Goal: Find specific page/section: Find specific page/section

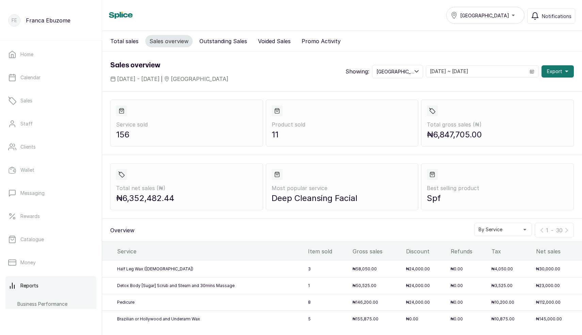
click at [475, 23] on button "Victoria Island" at bounding box center [485, 15] width 78 height 17
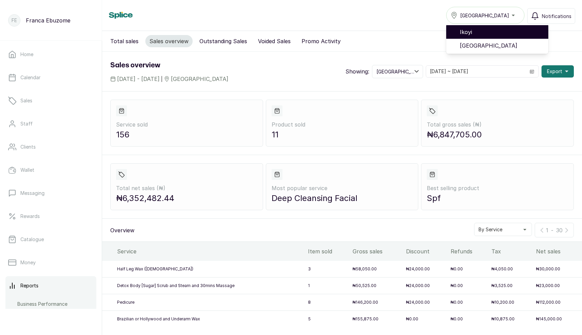
click at [481, 33] on span "Ikoyi" at bounding box center [500, 32] width 83 height 8
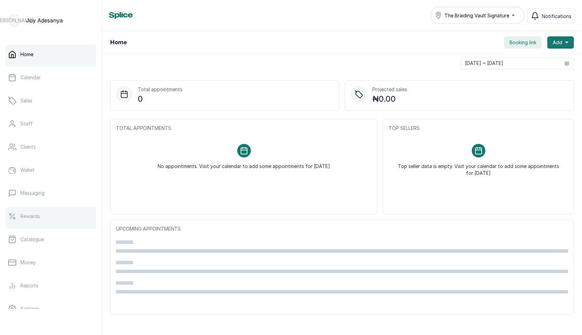
scroll to position [60, 0]
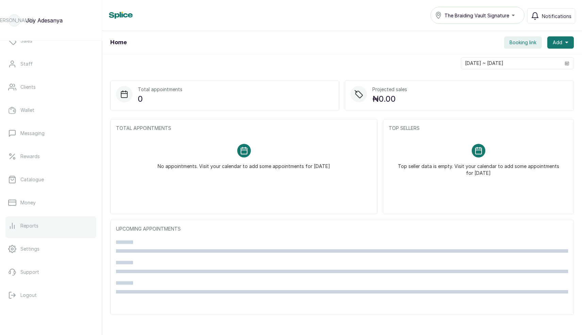
click at [42, 223] on link "Reports" at bounding box center [50, 225] width 91 height 19
